Goal: Task Accomplishment & Management: Use online tool/utility

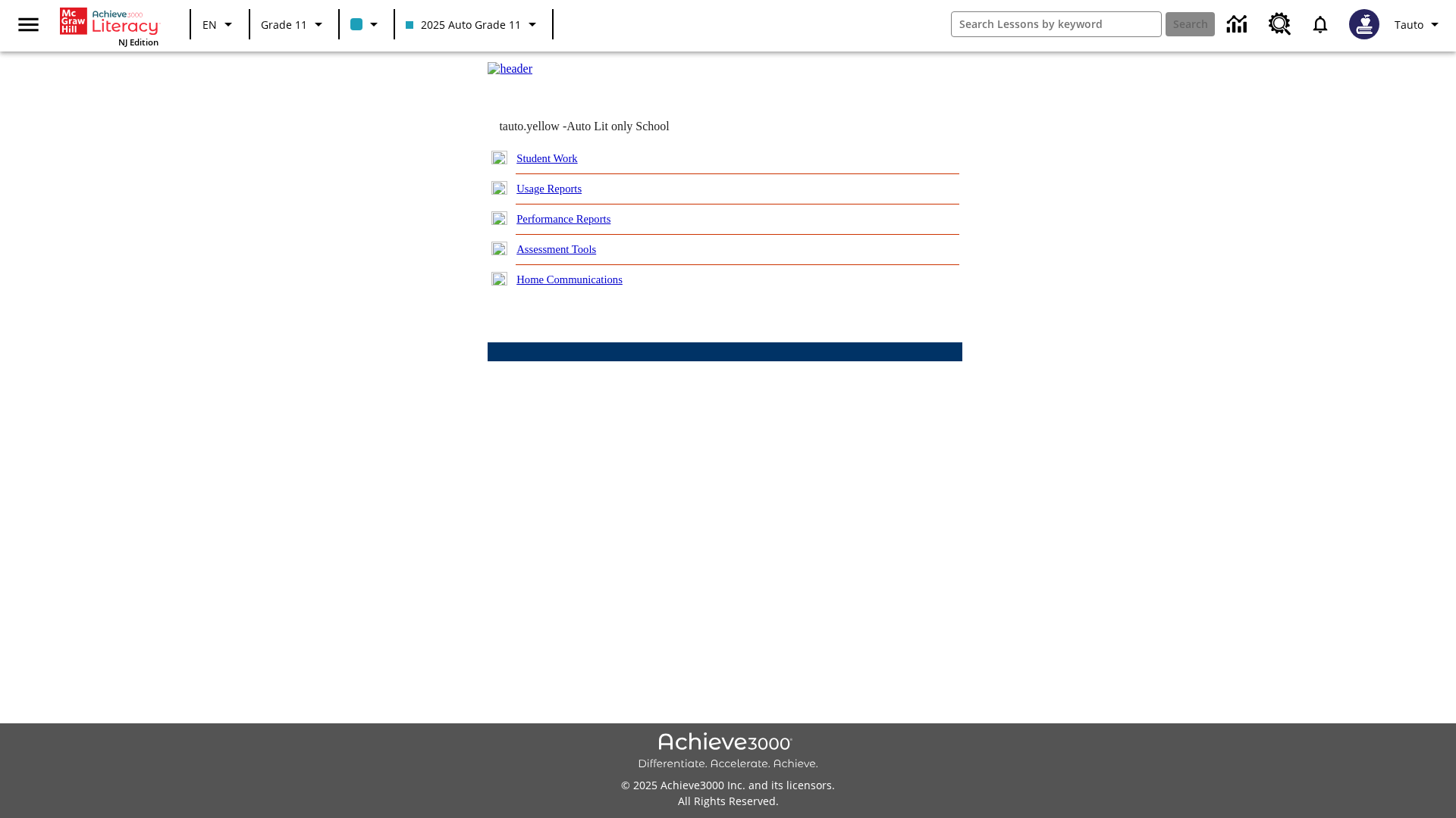
click at [560, 195] on link "Usage Reports" at bounding box center [549, 188] width 65 height 12
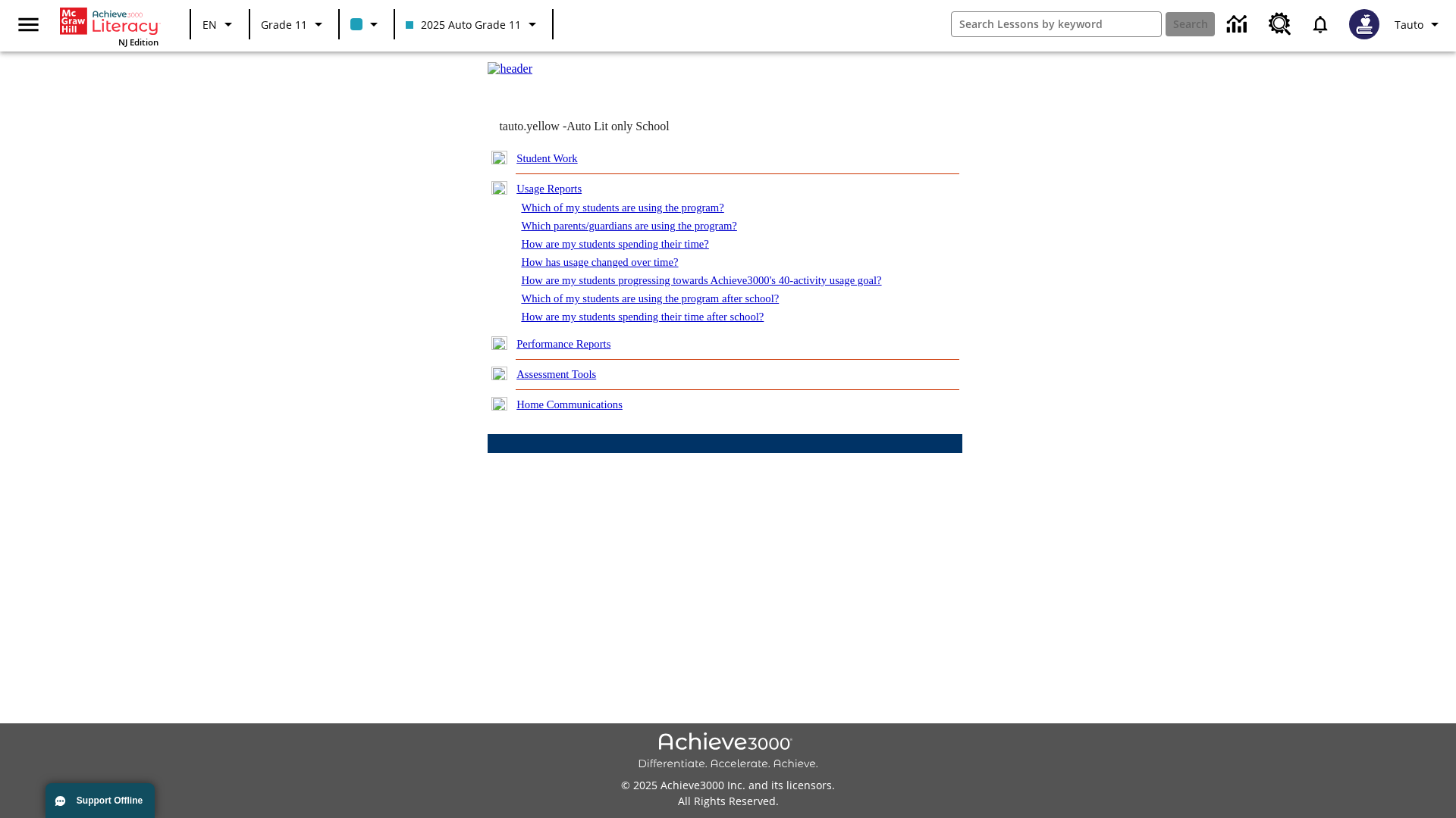
click at [637, 213] on link "Which of my students are using the program?" at bounding box center [621, 208] width 202 height 12
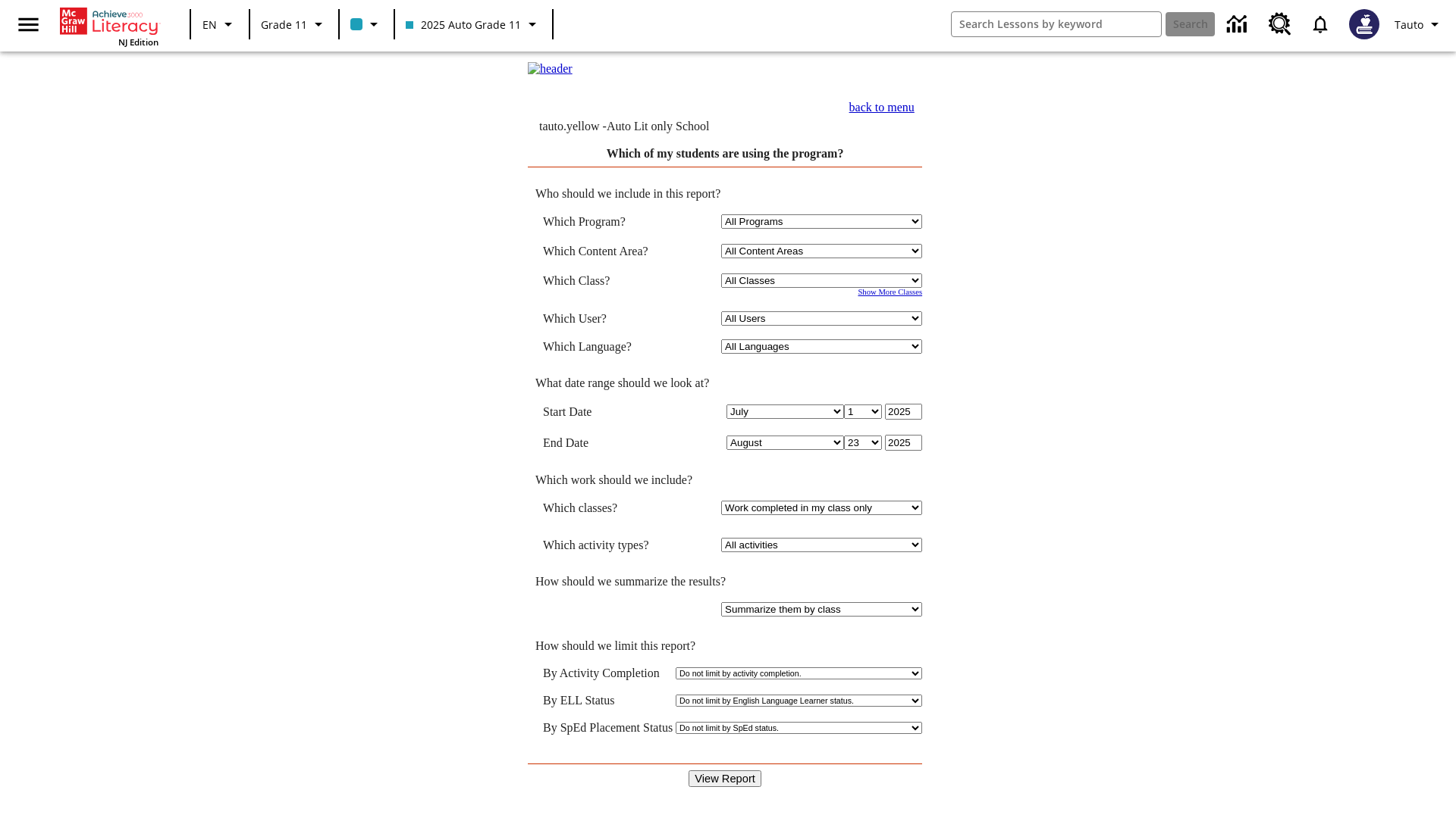
select select "11133141"
select select "21437114"
click at [725, 771] on input "View Report" at bounding box center [725, 779] width 73 height 16
click at [914, 114] on link "back to menu" at bounding box center [882, 106] width 65 height 12
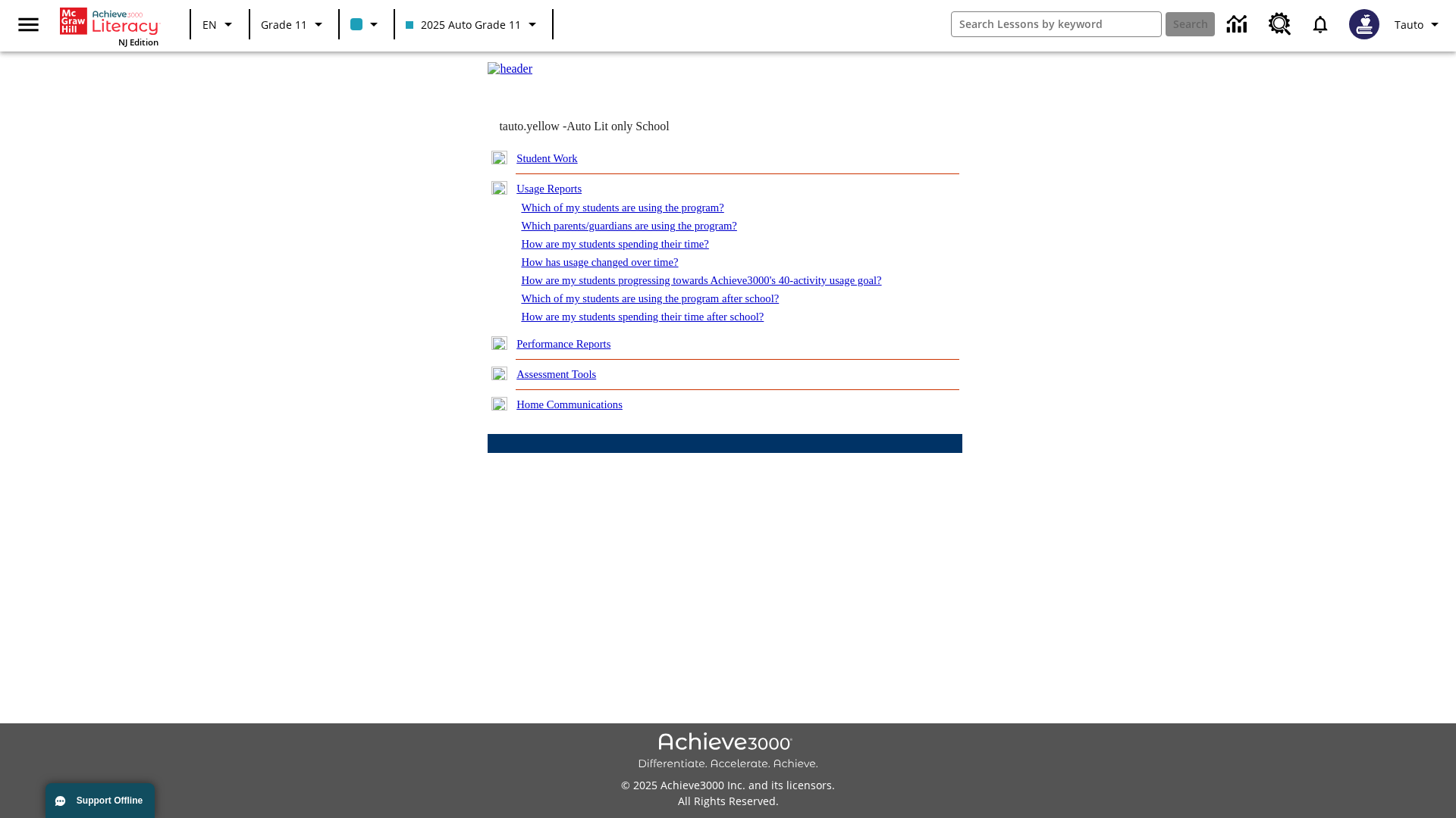
click at [644, 232] on link "Which parents/guardians are using the program?" at bounding box center [628, 226] width 215 height 12
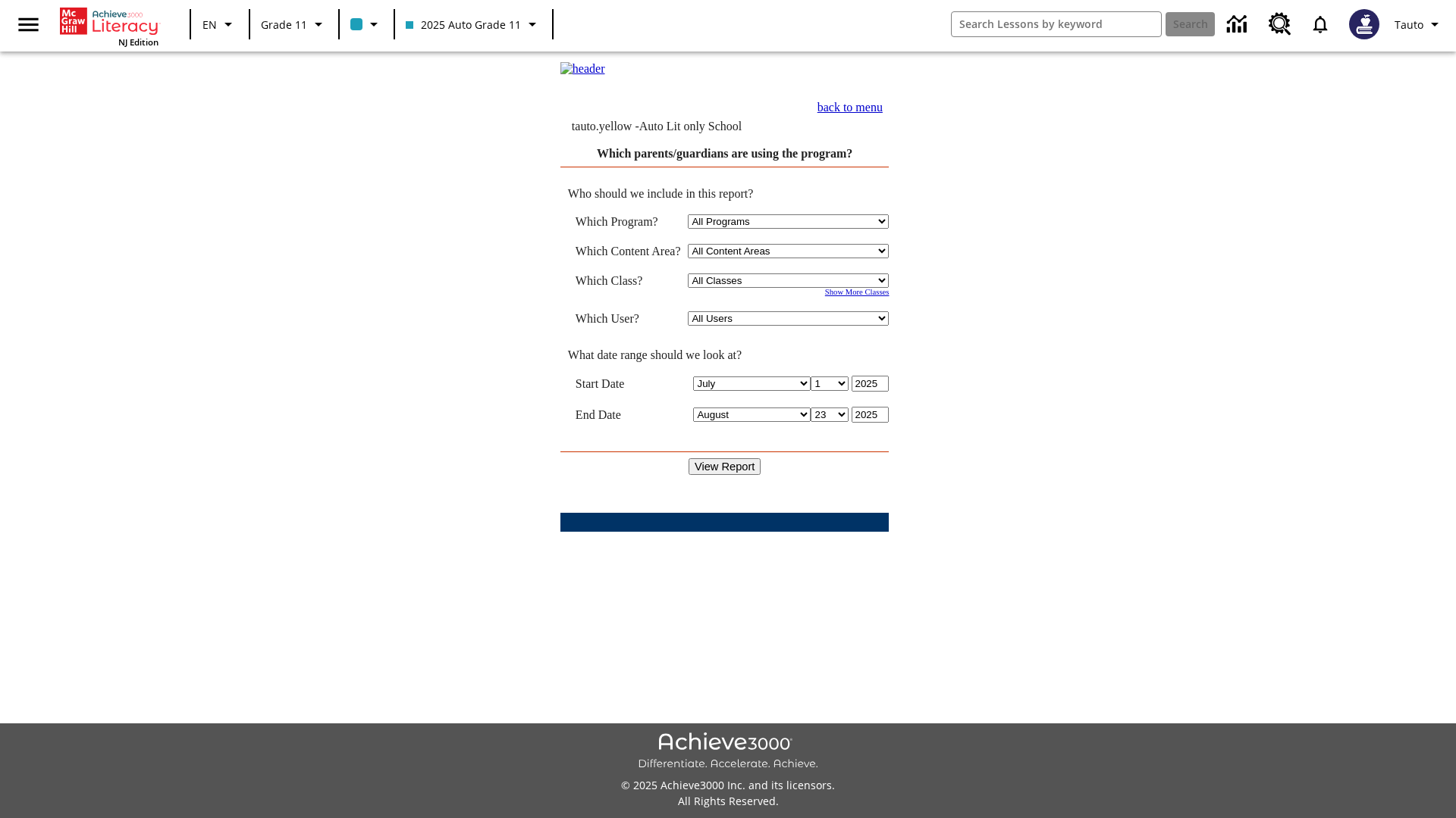
click at [792, 288] on select "Select a Class: All Classes 2025 Auto Grade 11 205 Auto Grade 11 Room 123 Empty…" at bounding box center [788, 280] width 201 height 14
select select "11133141"
click at [792, 326] on select "All Users Puma, Sautoen Puma, Sautoes Puma, Sautoss Twoclasses, Sautoen Twoclas…" at bounding box center [788, 319] width 201 height 14
select select "21437114"
click at [725, 469] on input "View Report" at bounding box center [725, 466] width 73 height 16
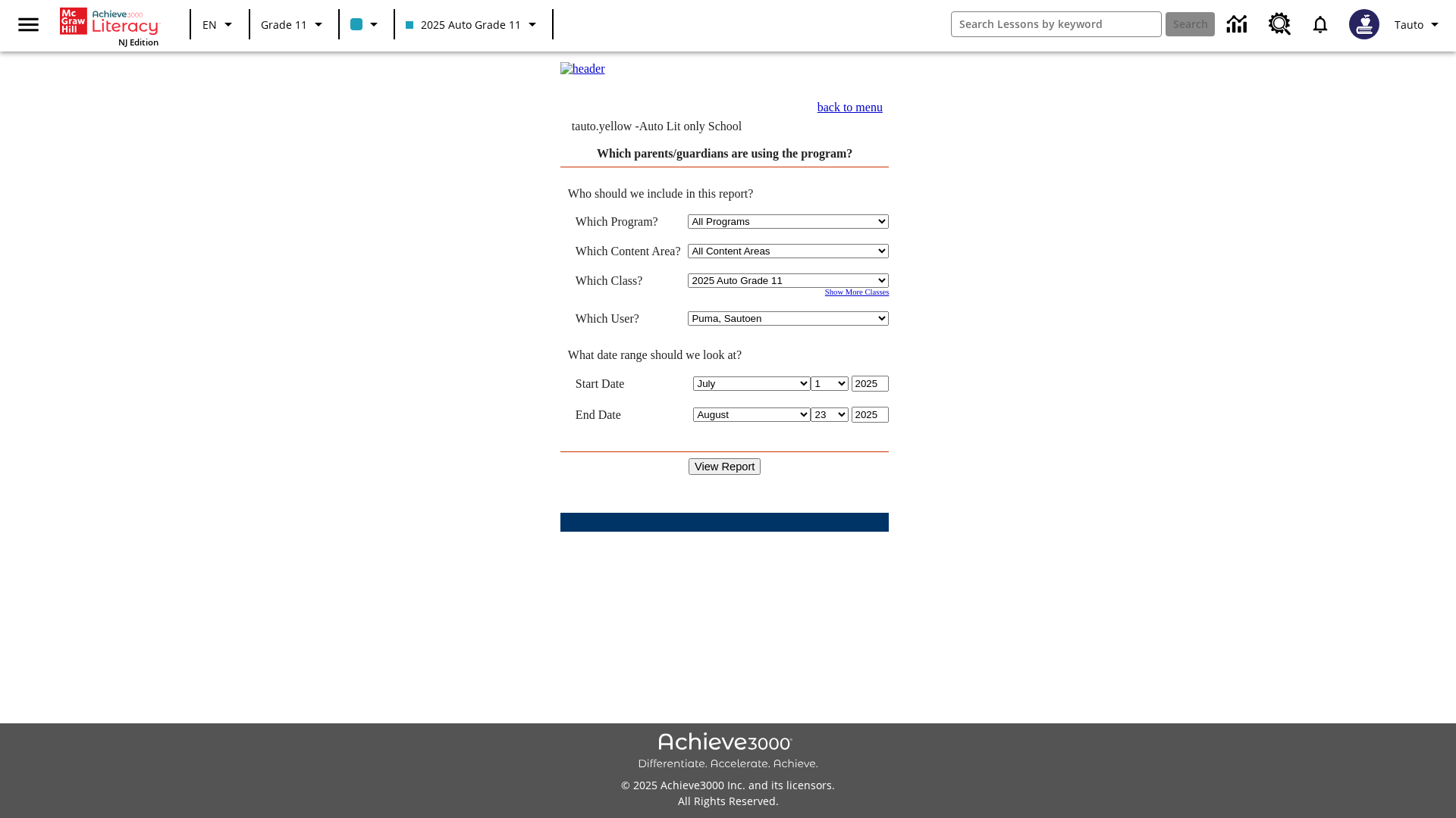
click at [883, 114] on link "back to menu" at bounding box center [850, 106] width 65 height 12
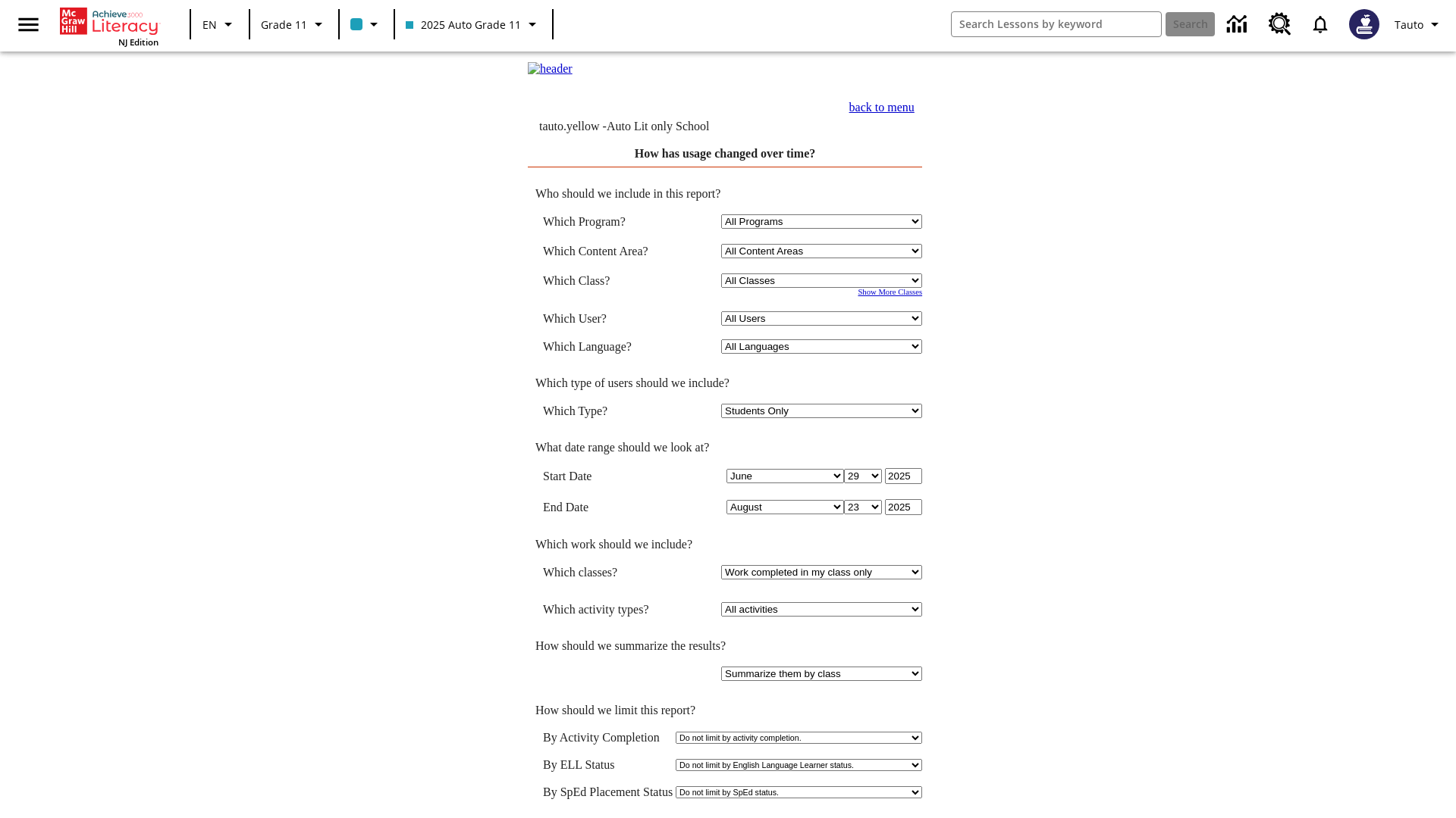
click at [823, 288] on select "Select a Class: All Classes 2025 Auto Grade 11 205 Auto Grade 11 Room 123 Empty…" at bounding box center [821, 280] width 201 height 14
select select "11133141"
click at [823, 326] on select "All Users Puma, Sautoen Puma, Sautoes Puma, Sautoss Twoclasses, Sautoen Twoscho…" at bounding box center [821, 319] width 201 height 14
select select "21437114"
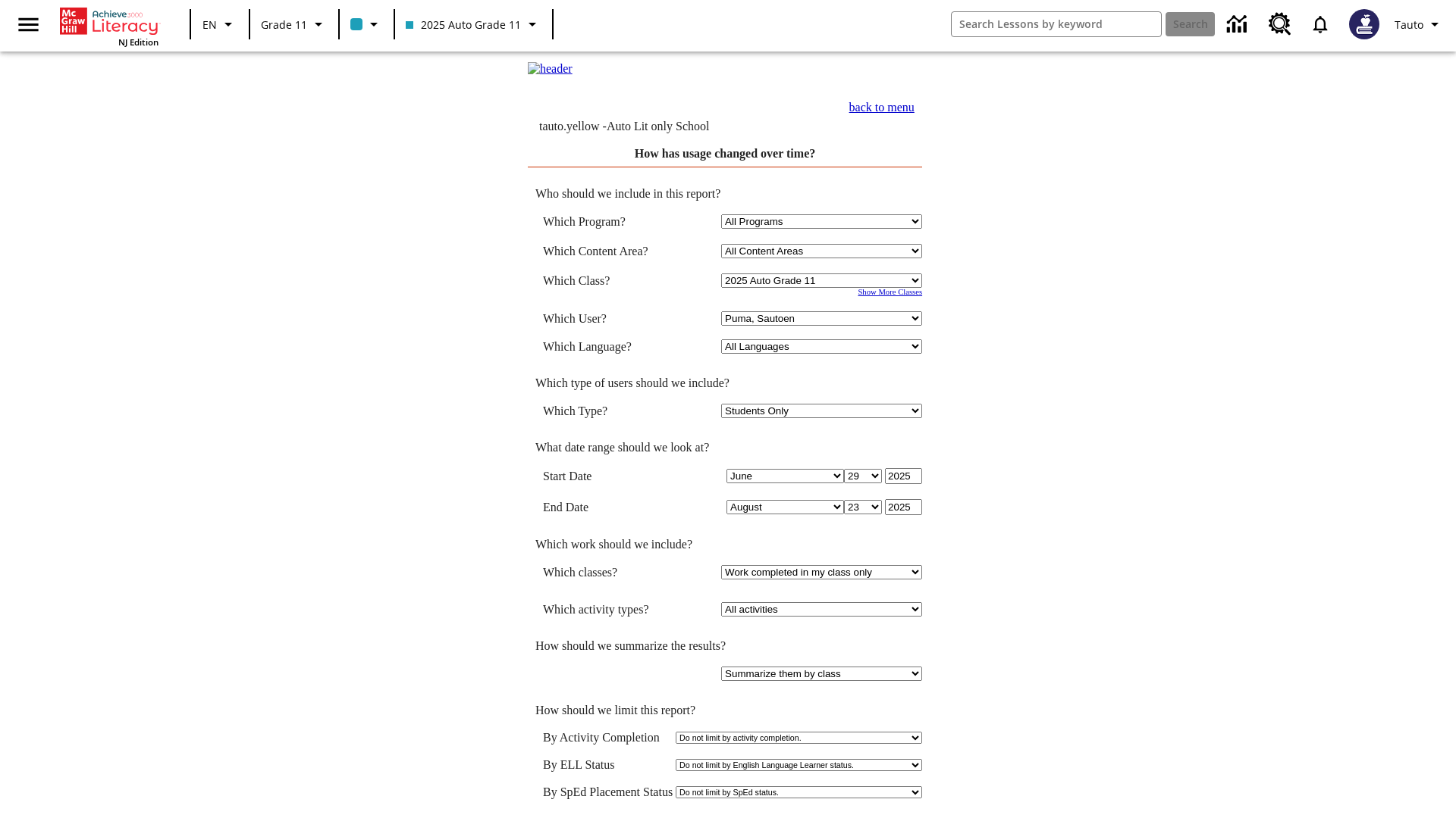
click at [914, 114] on link "back to menu" at bounding box center [882, 106] width 65 height 12
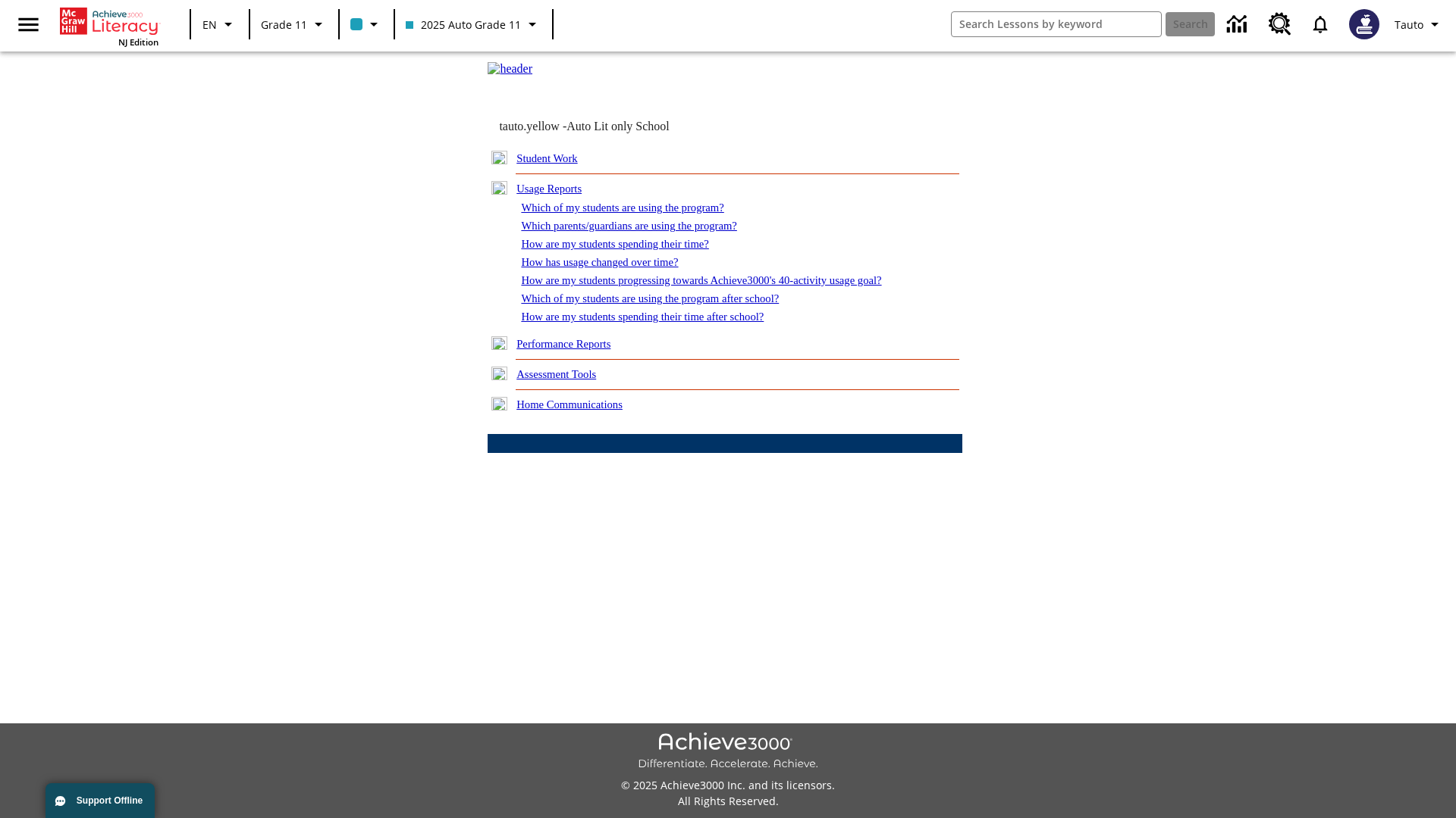
click at [727, 286] on link "How are my students progressing towards Achieve3000's 40-activity usage goal?" at bounding box center [701, 280] width 360 height 12
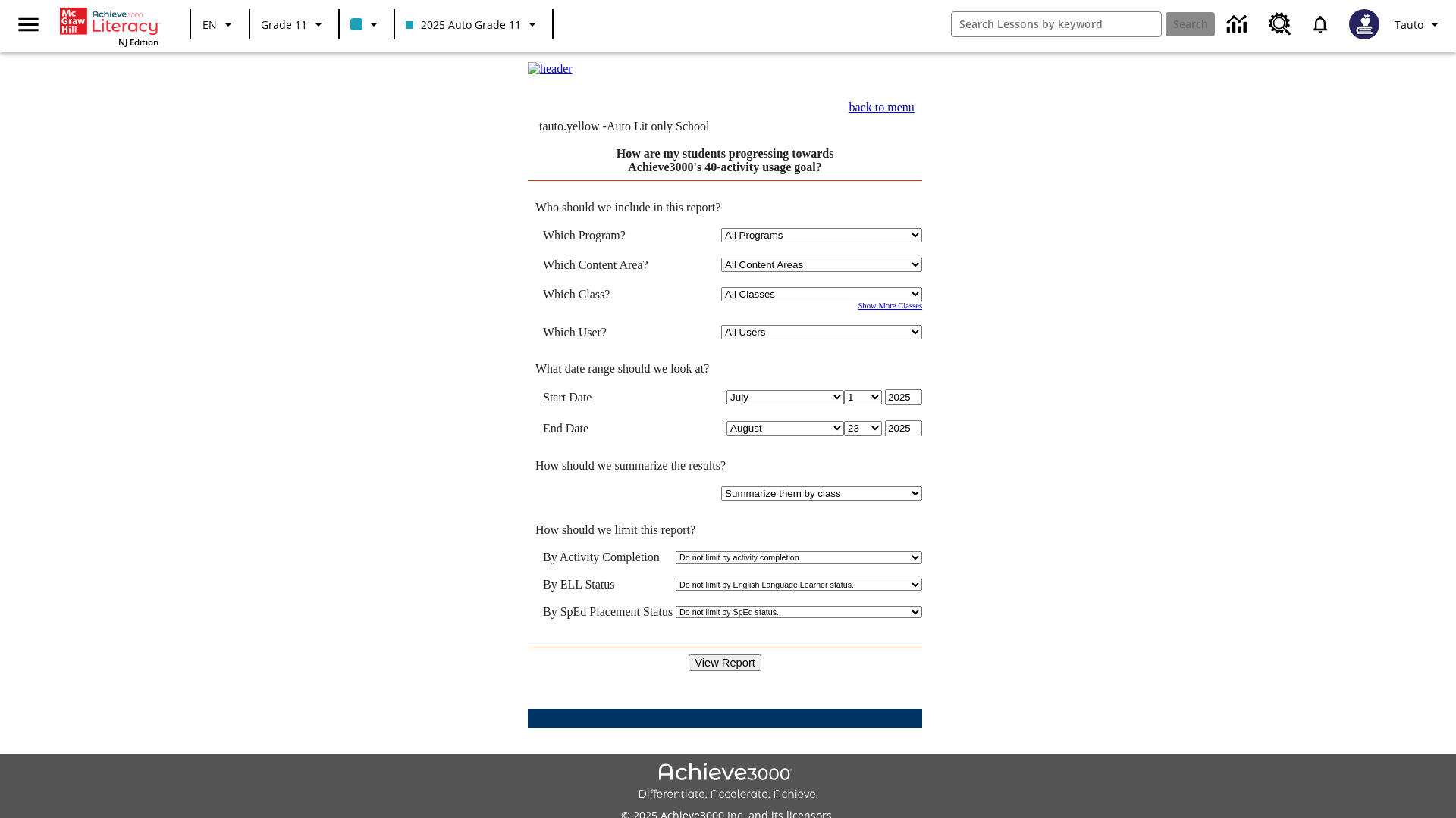
click at [823, 301] on select "Select a Class: All Classes 2025 Auto Grade 11 205 Auto Grade 11 Room 123 Empty…" at bounding box center [821, 294] width 201 height 14
select select "11133141"
click at [823, 340] on select "All Users Puma, Sautoen Puma, Sautoes Puma, Sautoss Twoclasses, Sautoen Twoscho…" at bounding box center [821, 332] width 201 height 14
select select "21437114"
click at [725, 654] on input "View Report" at bounding box center [725, 662] width 73 height 16
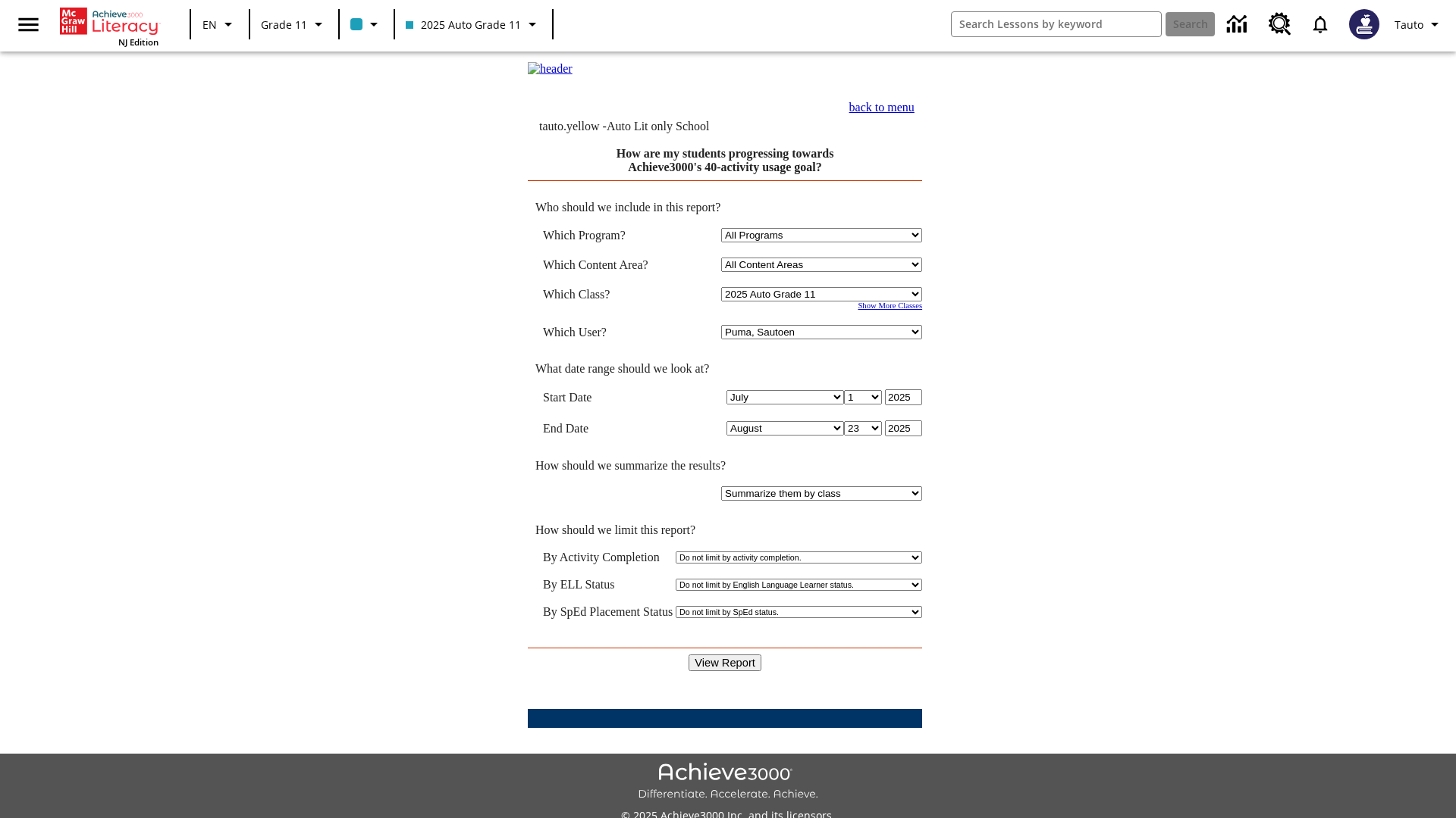
click at [914, 114] on link "back to menu" at bounding box center [882, 106] width 65 height 12
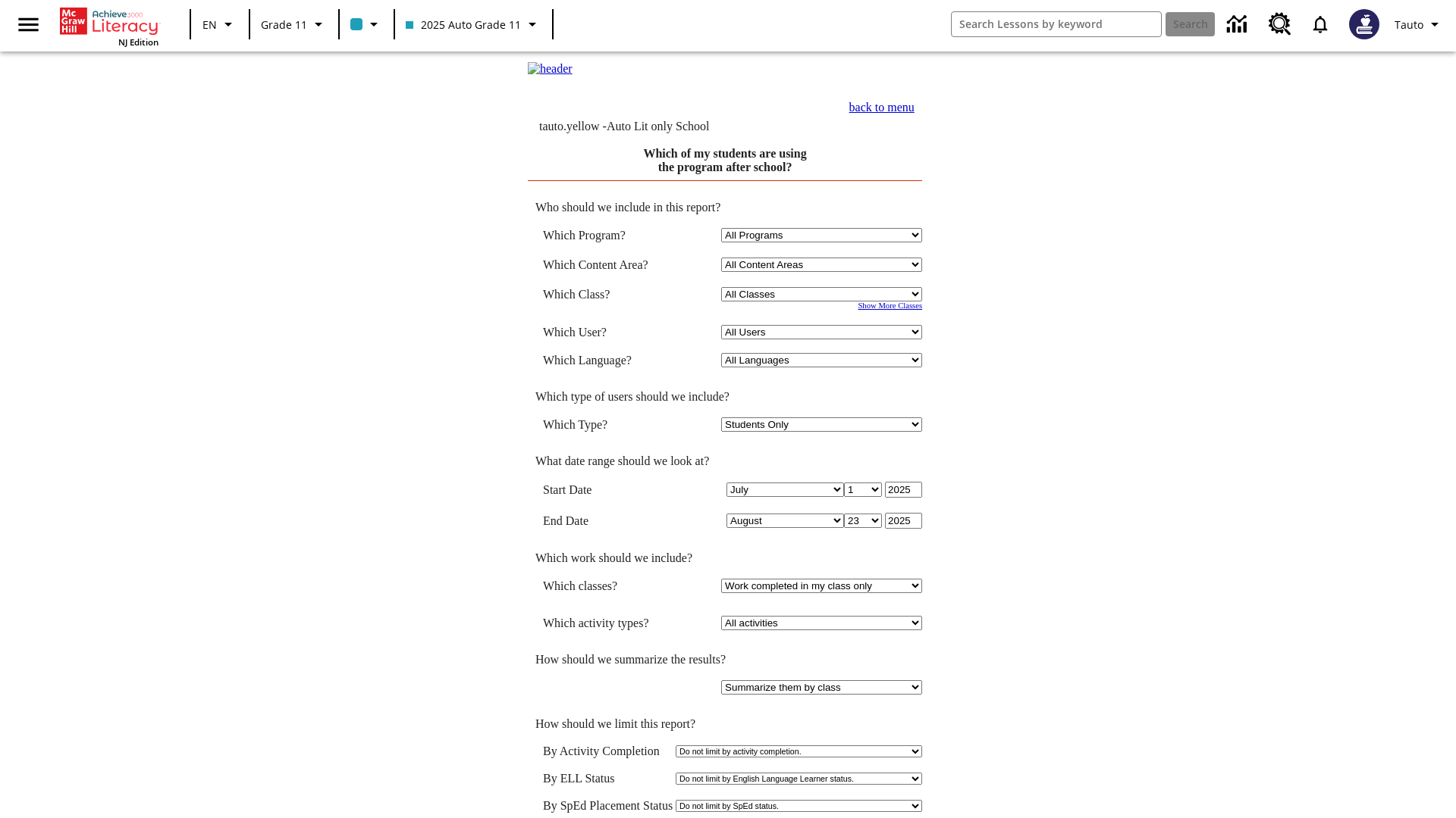
select select "11133141"
select select "21437114"
click at [914, 112] on link "back to menu" at bounding box center [882, 105] width 65 height 12
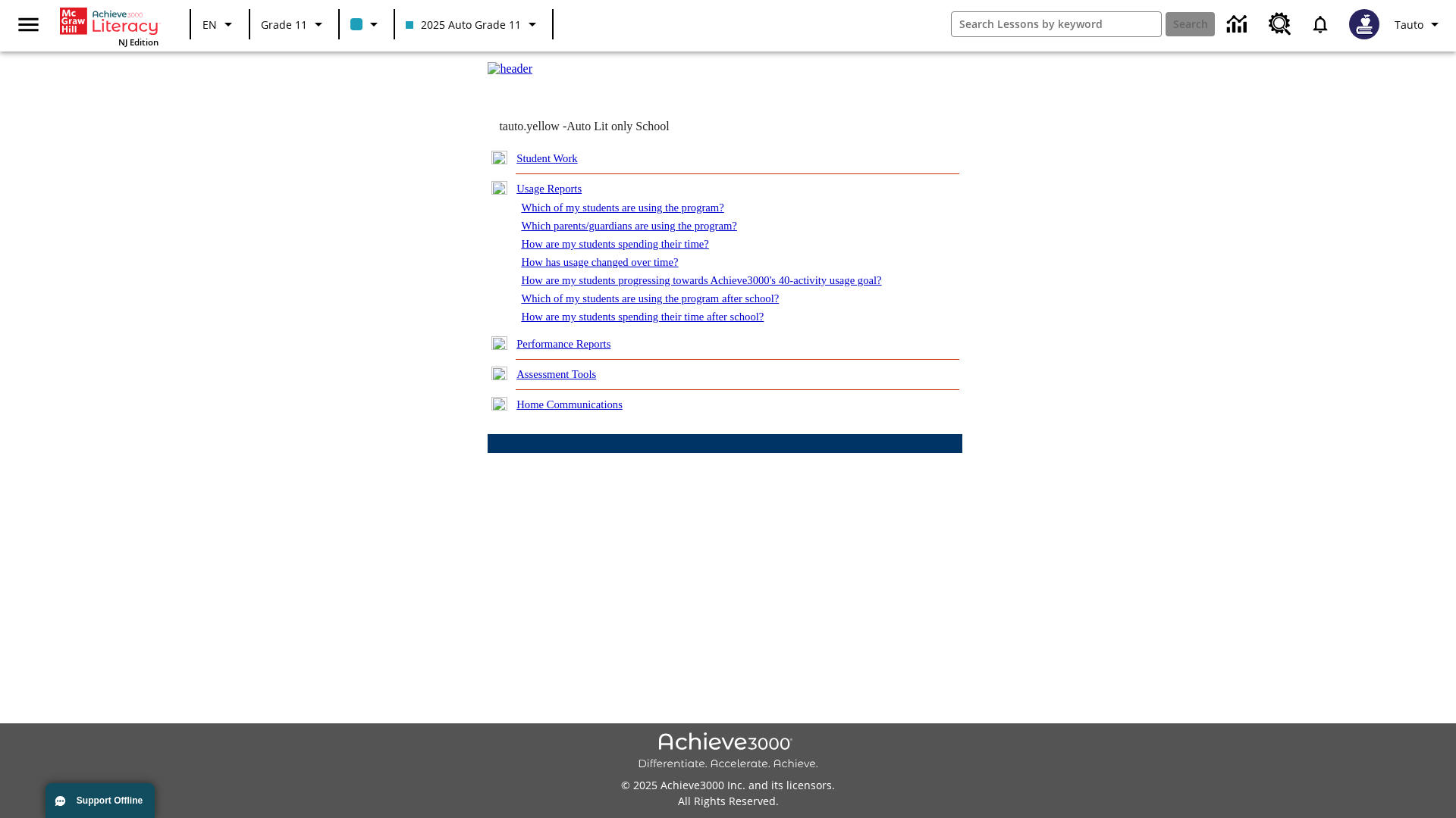
click at [660, 322] on link "How are my students spending their time after school?" at bounding box center [641, 317] width 242 height 12
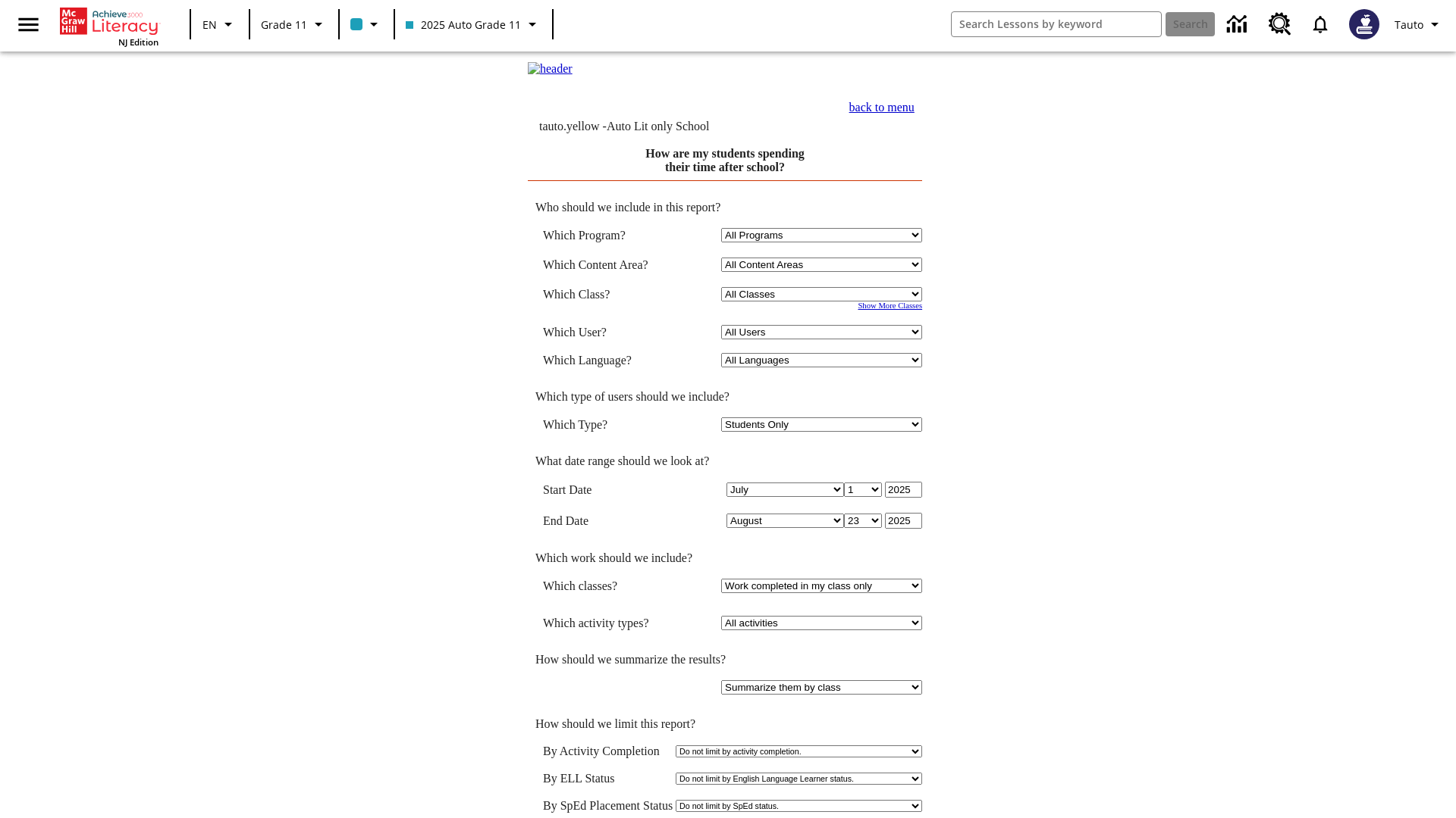
click at [823, 301] on select "Select a Class: All Classes 2025 Auto Grade 11 205 Auto Grade 11 Room 123 Empty…" at bounding box center [821, 294] width 201 height 14
select select "11133141"
click at [823, 340] on select "All Users Puma, Sautoen Puma, Sautoes Puma, Sautoss Twoclasses, Sautoen Twoscho…" at bounding box center [821, 332] width 201 height 14
select select "21437114"
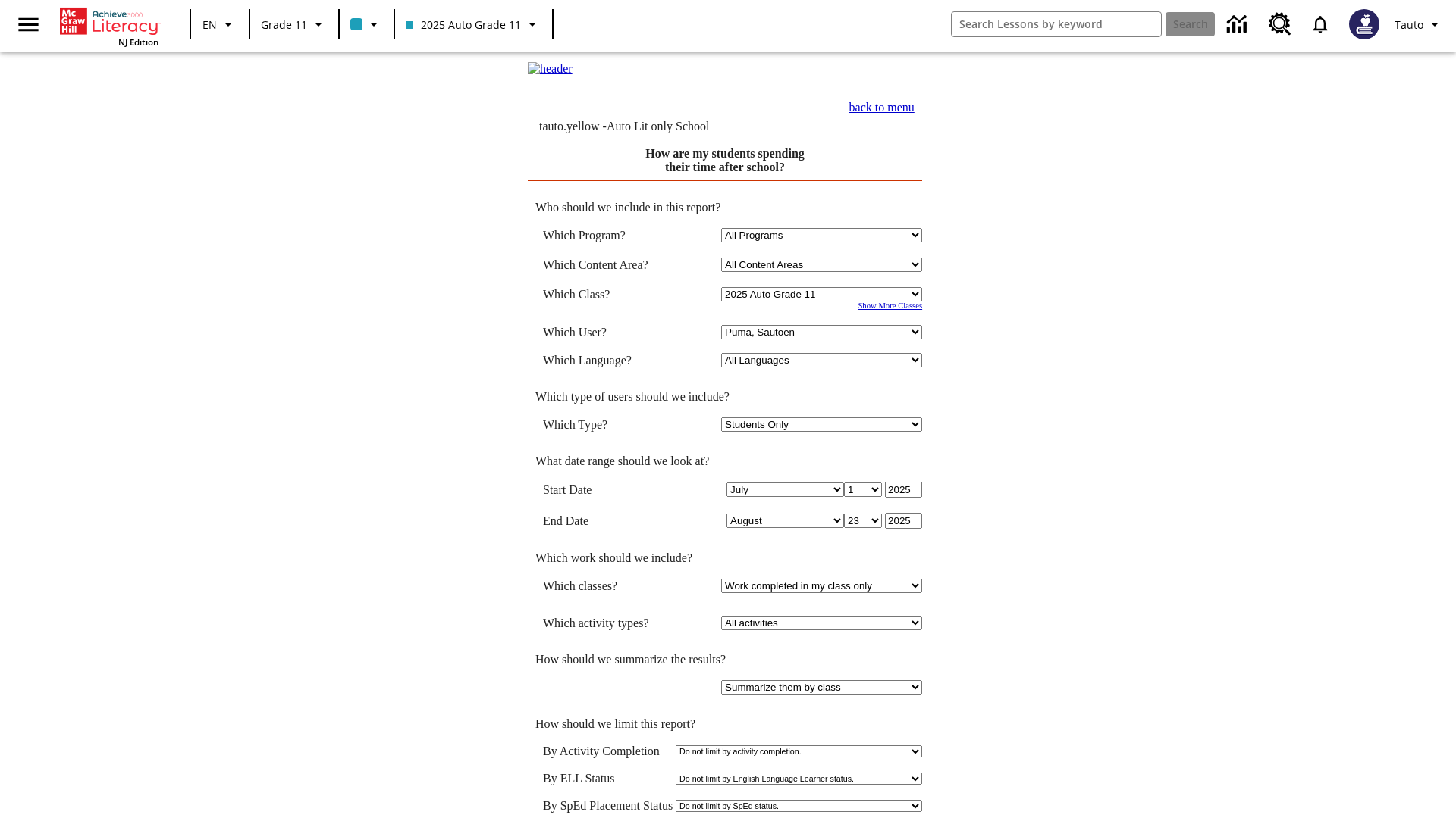
scroll to position [2, 0]
click at [914, 112] on link "back to menu" at bounding box center [882, 105] width 65 height 12
